Goal: Task Accomplishment & Management: Use online tool/utility

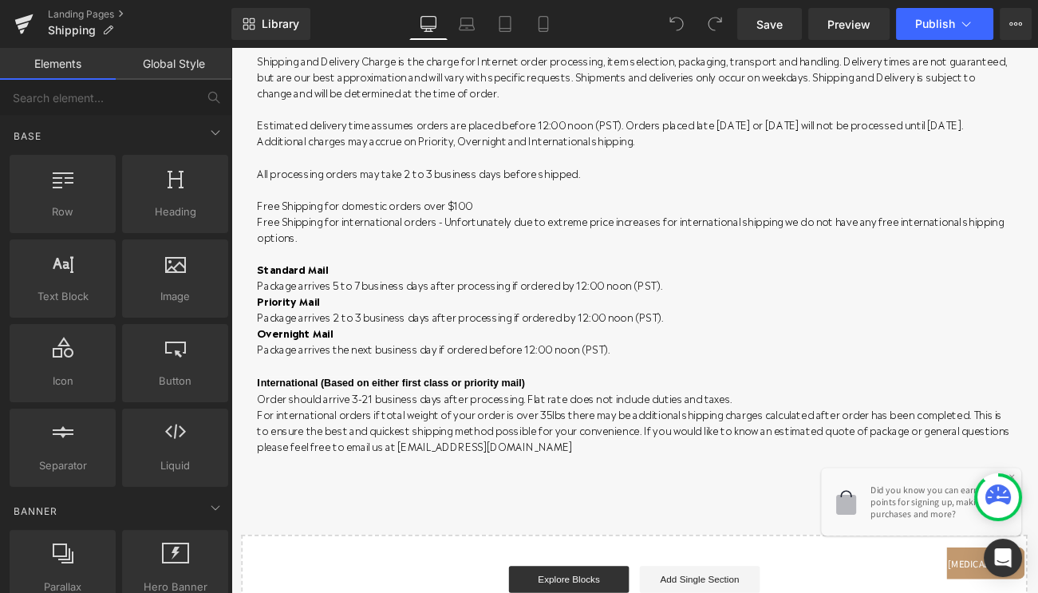
scroll to position [1699, 0]
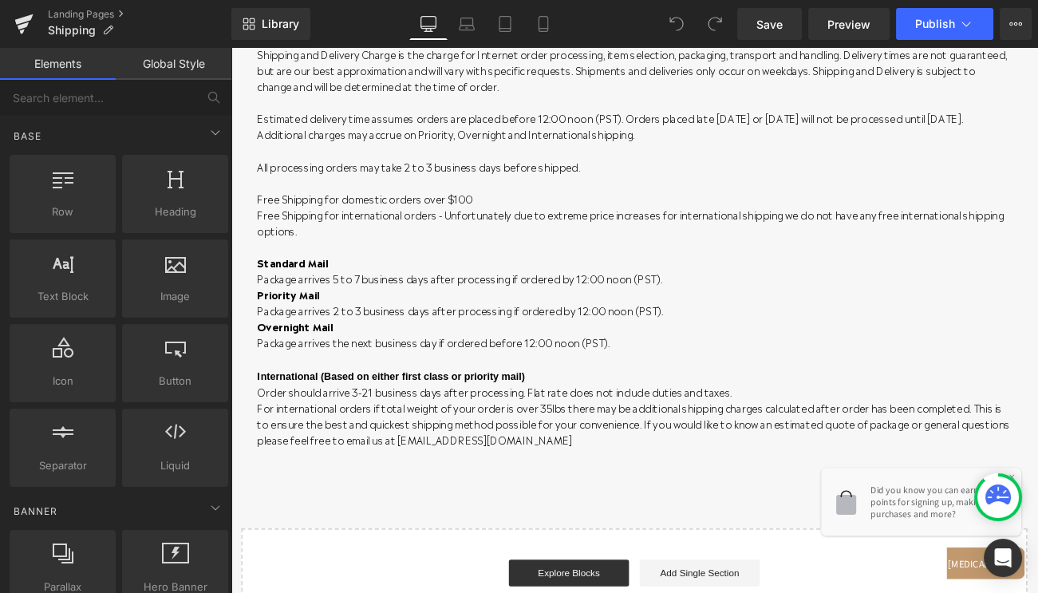
click at [544, 469] on p "For international orders if total weight of your order is over 35lbs there may …" at bounding box center [714, 497] width 902 height 57
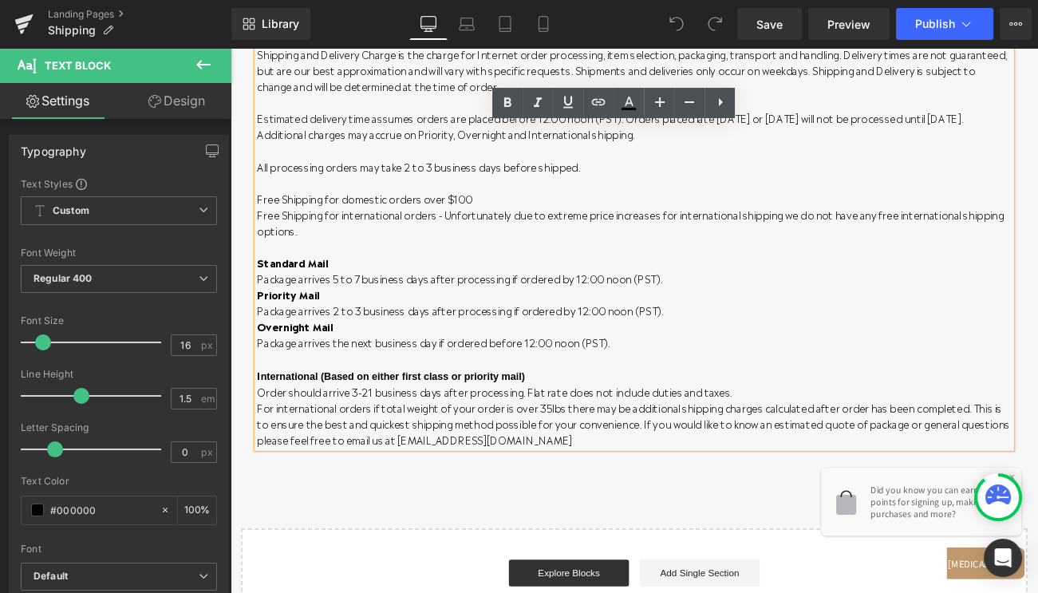
drag, startPoint x: 524, startPoint y: 488, endPoint x: 248, endPoint y: 412, distance: 286.4
click at [248, 412] on div "SHIPPING ERRORS Heading Customer must notify us [DATE] of any shipping errors a…" at bounding box center [714, 221] width 934 height 611
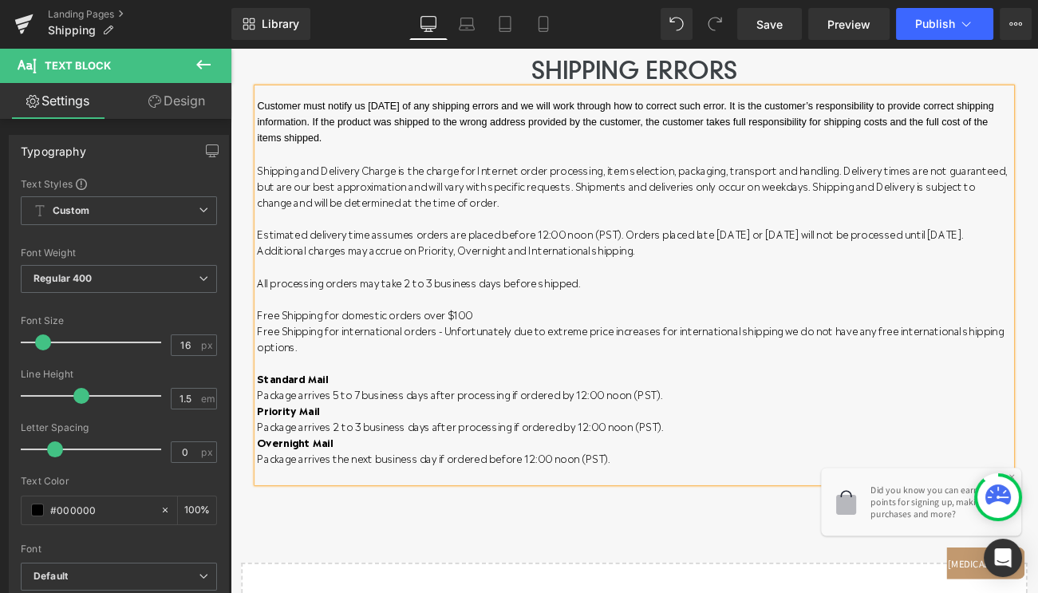
scroll to position [1559, 0]
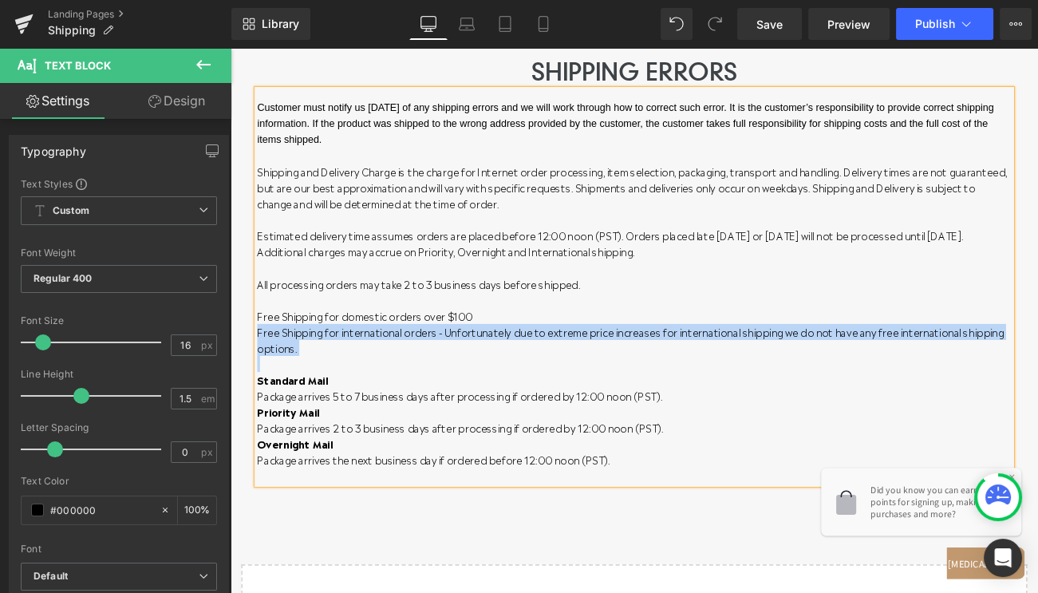
drag, startPoint x: 260, startPoint y: 386, endPoint x: 922, endPoint y: 402, distance: 661.9
click at [922, 402] on div "Customer must notify us [DATE] of any shipping errors and we will work through …" at bounding box center [714, 334] width 902 height 472
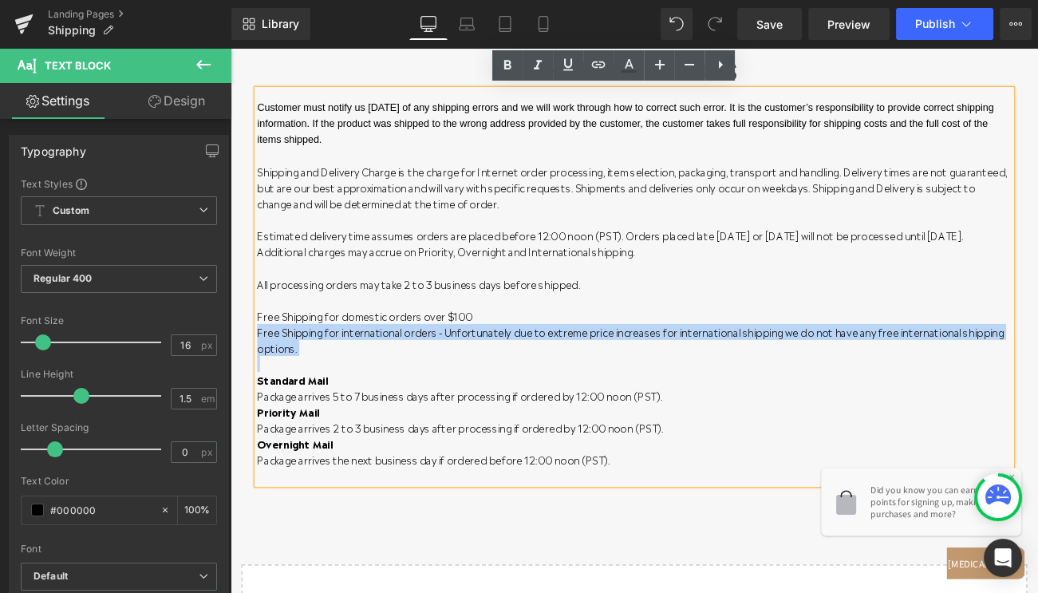
drag, startPoint x: 922, startPoint y: 402, endPoint x: 251, endPoint y: 382, distance: 670.8
click at [251, 382] on div "SHIPPING ERRORS Heading Customer must notify us [DATE] of any shipping errors a…" at bounding box center [714, 314] width 934 height 514
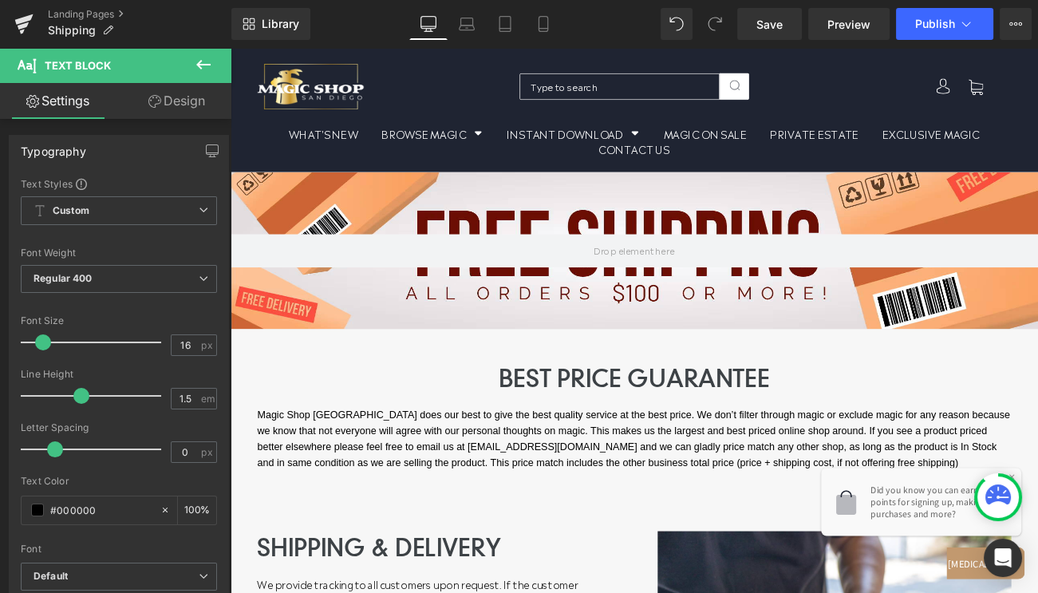
scroll to position [0, 0]
click at [936, 19] on span "Publish" at bounding box center [936, 24] width 40 height 13
click at [772, 21] on span "Save" at bounding box center [770, 24] width 26 height 17
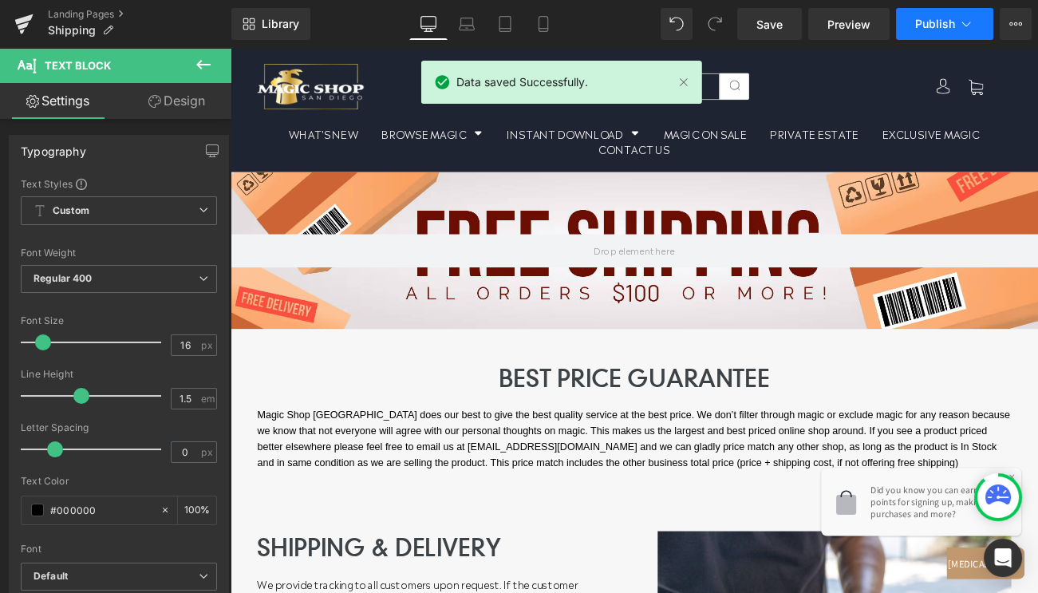
click at [926, 19] on span "Publish" at bounding box center [936, 24] width 40 height 13
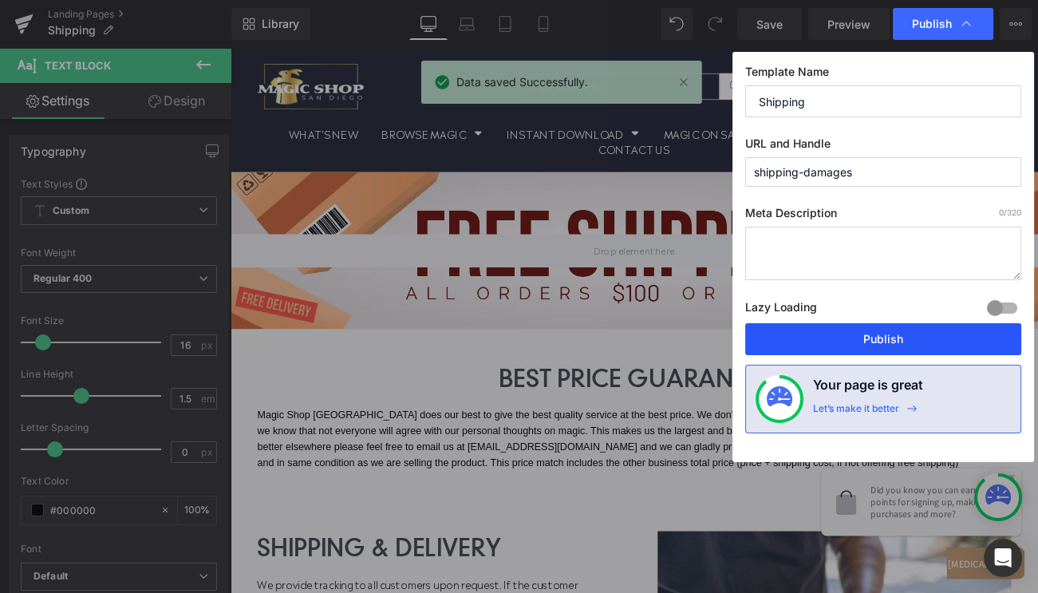
click at [0, 0] on button "Publish" at bounding box center [0, 0] width 0 height 0
